Goal: Task Accomplishment & Management: Manage account settings

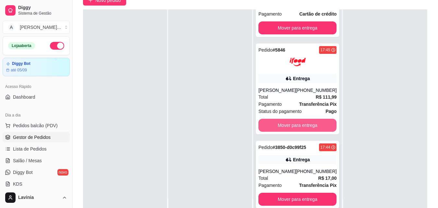
scroll to position [65, 0]
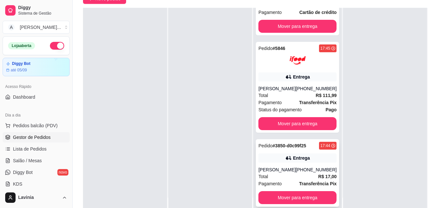
click at [274, 152] on div "Pedido # 3850-d0c99f25 17:44 Entrega [PERSON_NAME] [PHONE_NUMBER] Total R$ 17,0…" at bounding box center [297, 172] width 83 height 67
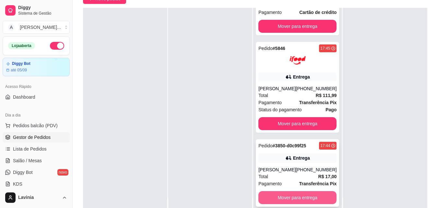
click at [324, 194] on button "Mover para entrega" at bounding box center [298, 197] width 78 height 13
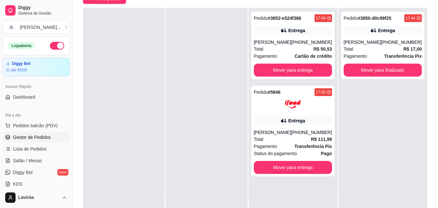
scroll to position [0, 0]
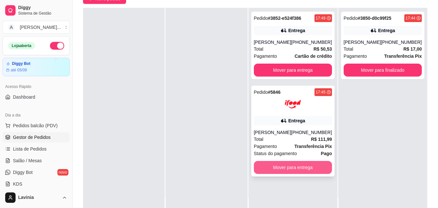
click at [321, 166] on button "Mover para entrega" at bounding box center [293, 167] width 78 height 13
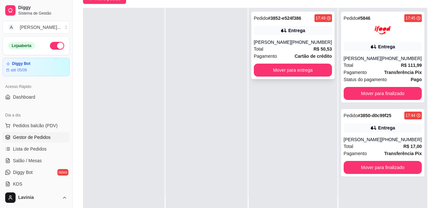
click at [295, 75] on button "Mover para entrega" at bounding box center [293, 70] width 78 height 13
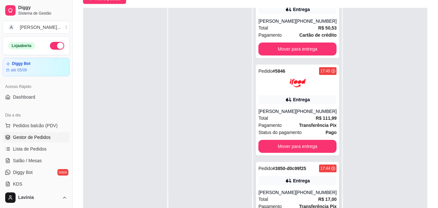
scroll to position [44, 0]
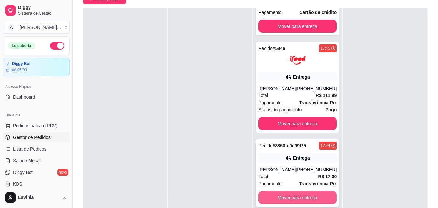
click at [297, 197] on button "Mover para entrega" at bounding box center [298, 197] width 78 height 13
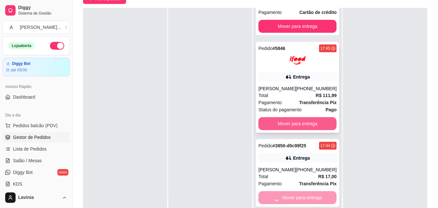
click at [304, 127] on div "Pedido # 5846 17:45 Entrega HAMILTON [PHONE_NUMBER] Total R$ 111,99 Pagamento T…" at bounding box center [297, 87] width 83 height 91
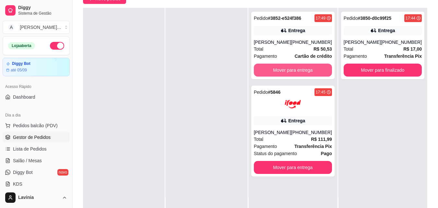
click at [316, 71] on button "Mover para entrega" at bounding box center [293, 70] width 78 height 13
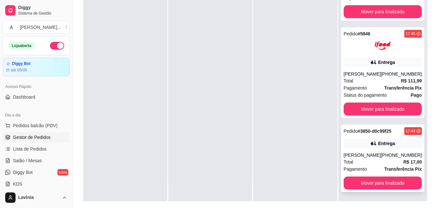
scroll to position [99, 0]
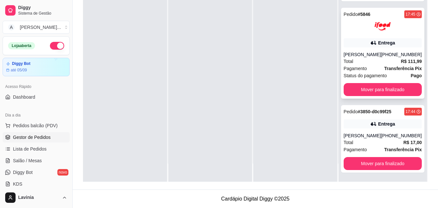
click at [368, 55] on div "[PERSON_NAME]" at bounding box center [362, 54] width 37 height 6
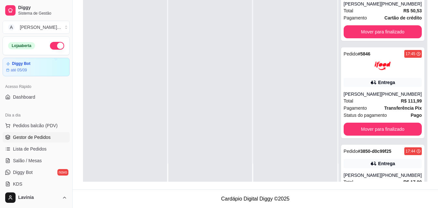
scroll to position [0, 0]
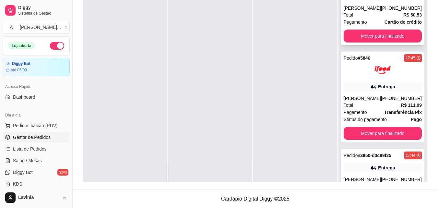
click at [383, 4] on div "Pedido # 3852-e524f386 17:49 Entrega Lucas [PHONE_NUMBER] Total R$ 50,53 Pagame…" at bounding box center [382, 11] width 83 height 67
click at [354, 171] on div "Entrega" at bounding box center [383, 167] width 78 height 9
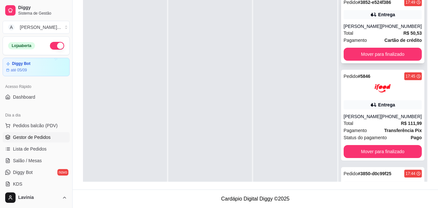
click at [399, 29] on div "[PHONE_NUMBER]" at bounding box center [401, 26] width 41 height 6
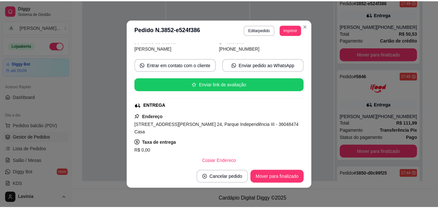
scroll to position [65, 0]
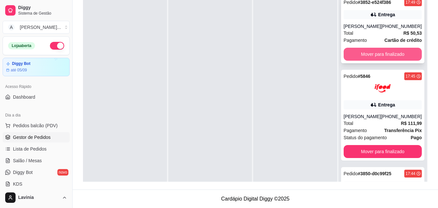
click at [403, 53] on button "Mover para finalizado" at bounding box center [383, 54] width 78 height 13
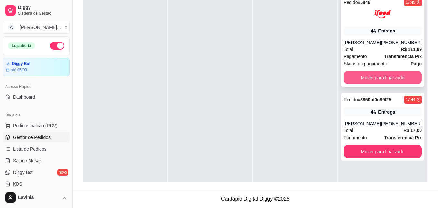
click at [404, 75] on button "Mover para finalizado" at bounding box center [383, 77] width 78 height 13
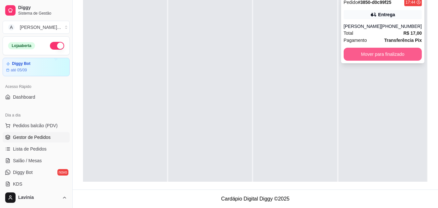
click at [381, 49] on button "Mover para finalizado" at bounding box center [383, 54] width 78 height 13
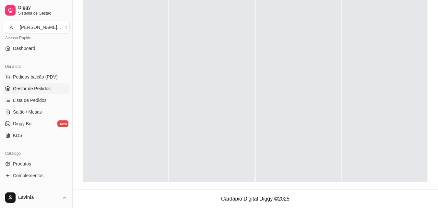
scroll to position [130, 0]
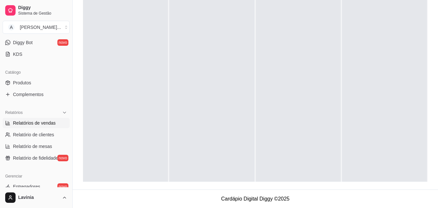
click at [52, 120] on span "Relatórios de vendas" at bounding box center [34, 123] width 43 height 6
select select "ALL"
select select "0"
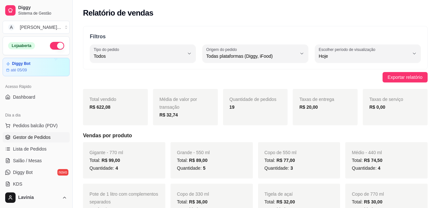
click at [47, 140] on span "Gestor de Pedidos" at bounding box center [32, 137] width 38 height 6
